Goal: Task Accomplishment & Management: Use online tool/utility

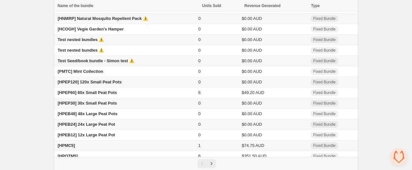
scroll to position [53, 0]
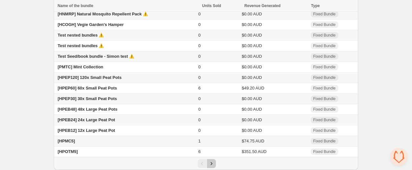
click at [212, 164] on icon "Next" at bounding box center [212, 163] width 2 height 3
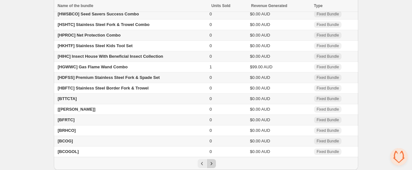
click at [211, 164] on icon "Next" at bounding box center [212, 163] width 2 height 3
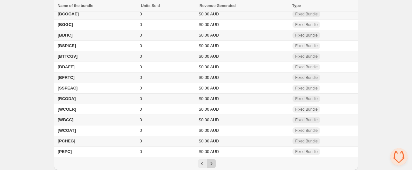
click at [212, 164] on icon "Next" at bounding box center [211, 163] width 6 height 6
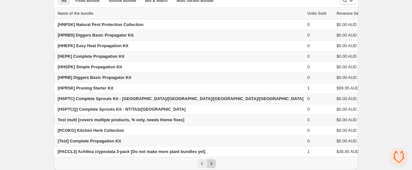
scroll to position [32, 0]
click at [200, 165] on icon "Previous" at bounding box center [202, 163] width 6 height 6
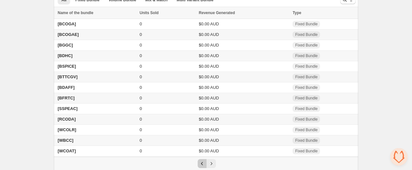
click at [200, 165] on icon "Previous" at bounding box center [202, 163] width 6 height 6
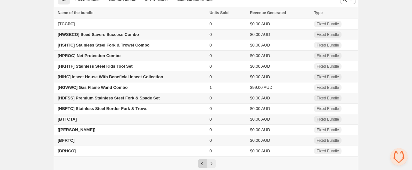
click at [200, 165] on icon "Previous" at bounding box center [202, 163] width 6 height 6
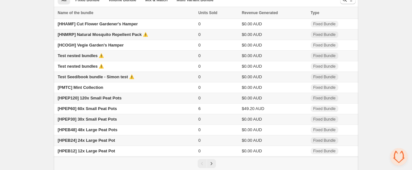
scroll to position [0, 0]
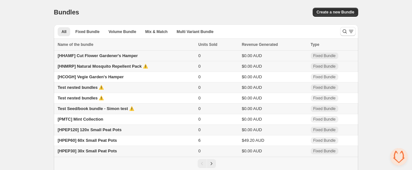
click at [86, 56] on span "[HHAMF] Cut Flower Gardener's Hamper" at bounding box center [98, 55] width 80 height 5
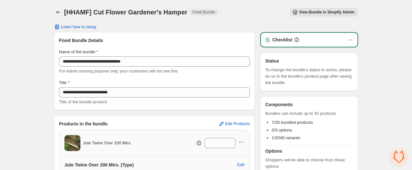
click at [81, 12] on h1 "[HHAMF] Cut Flower Gardener's Hamper" at bounding box center [125, 12] width 123 height 8
copy h1 "HHAMF"
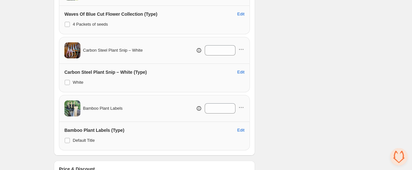
scroll to position [429, 0]
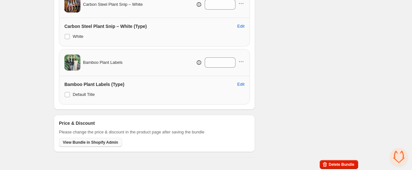
click at [88, 142] on span "View Bundle in Shopify Admin" at bounding box center [90, 142] width 55 height 5
click at [96, 141] on span "View Bundle in Shopify Admin" at bounding box center [90, 142] width 55 height 5
click at [86, 140] on span "View Bundle in Shopify Admin" at bounding box center [90, 142] width 55 height 5
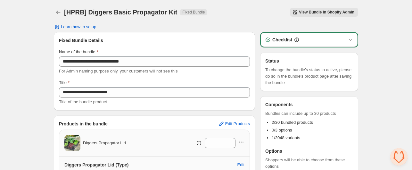
scroll to position [96, 0]
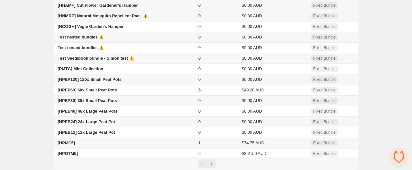
scroll to position [53, 0]
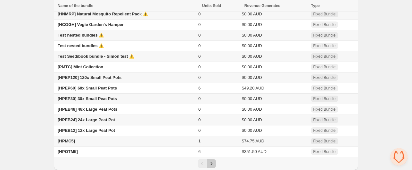
click at [215, 162] on button "Next" at bounding box center [211, 163] width 9 height 9
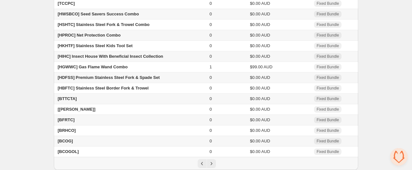
scroll to position [0, 0]
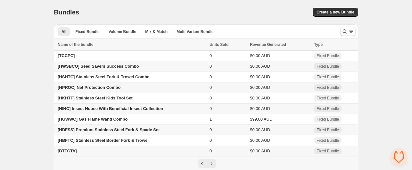
click at [100, 67] on span "[HWSBCO] Seed Savers Success Combo" at bounding box center [98, 66] width 81 height 5
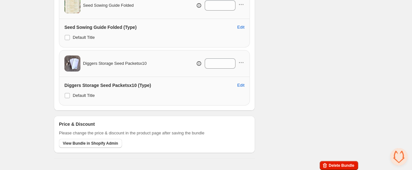
scroll to position [429, 0]
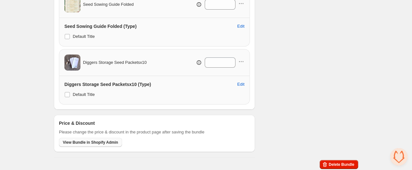
click at [72, 140] on span "View Bundle in Shopify Admin" at bounding box center [90, 142] width 55 height 5
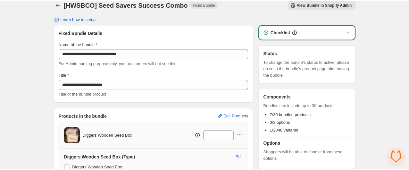
scroll to position [0, 0]
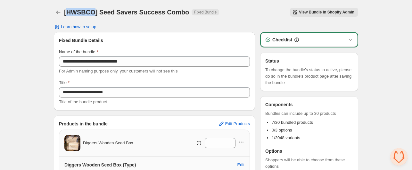
drag, startPoint x: 94, startPoint y: 13, endPoint x: 68, endPoint y: 13, distance: 25.7
click at [68, 13] on h1 "[HWSBCO] Seed Savers Success Combo" at bounding box center [126, 12] width 125 height 8
copy h1 "HWSBCO"
drag, startPoint x: 85, startPoint y: 11, endPoint x: 109, endPoint y: 14, distance: 24.7
click at [109, 14] on h1 "[HWSBCO] Seed Savers Success Combo" at bounding box center [126, 12] width 125 height 8
